Goal: Contribute content: Add original content to the website for others to see

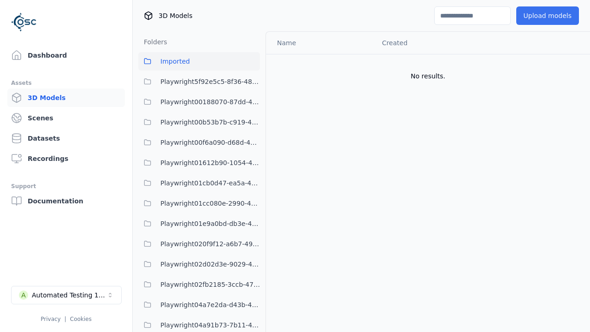
click at [548, 16] on button "Upload models" at bounding box center [548, 15] width 63 height 18
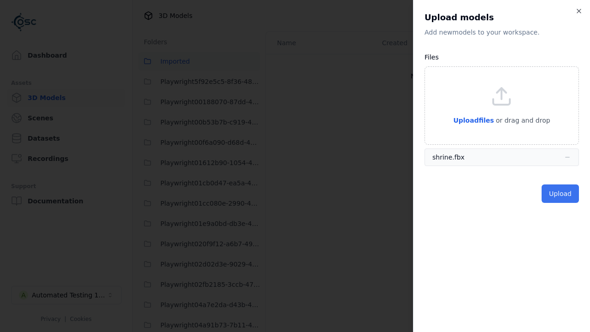
click at [560, 194] on button "Upload" at bounding box center [560, 194] width 37 height 18
